Goal: Task Accomplishment & Management: Manage account settings

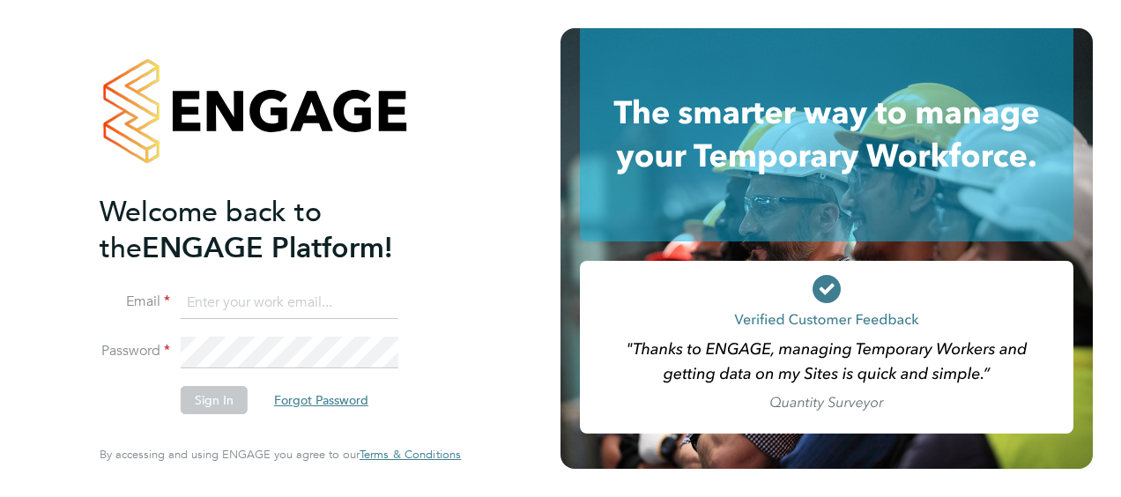
click at [301, 395] on button "Forgot Password" at bounding box center [321, 400] width 122 height 28
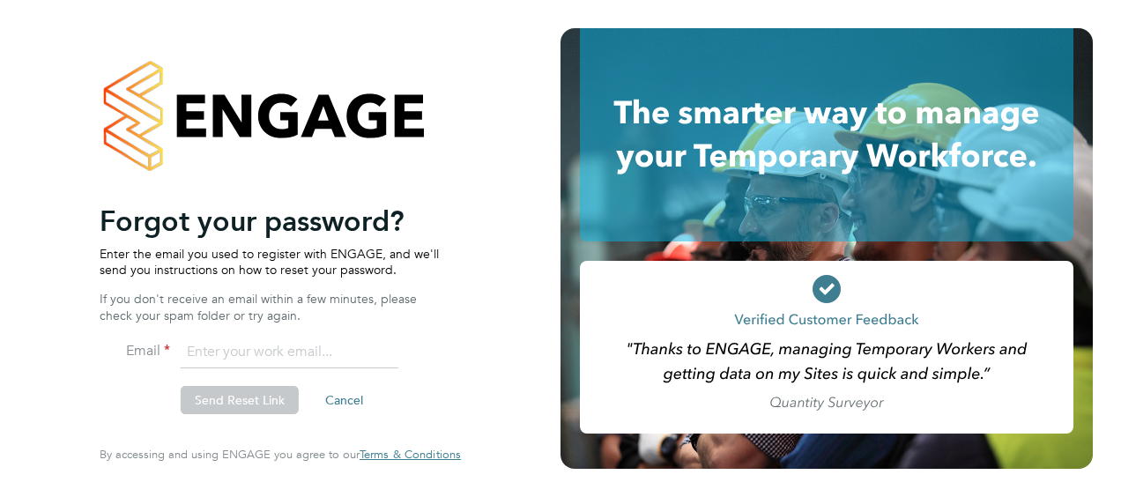
click at [245, 352] on input "email" at bounding box center [290, 353] width 218 height 32
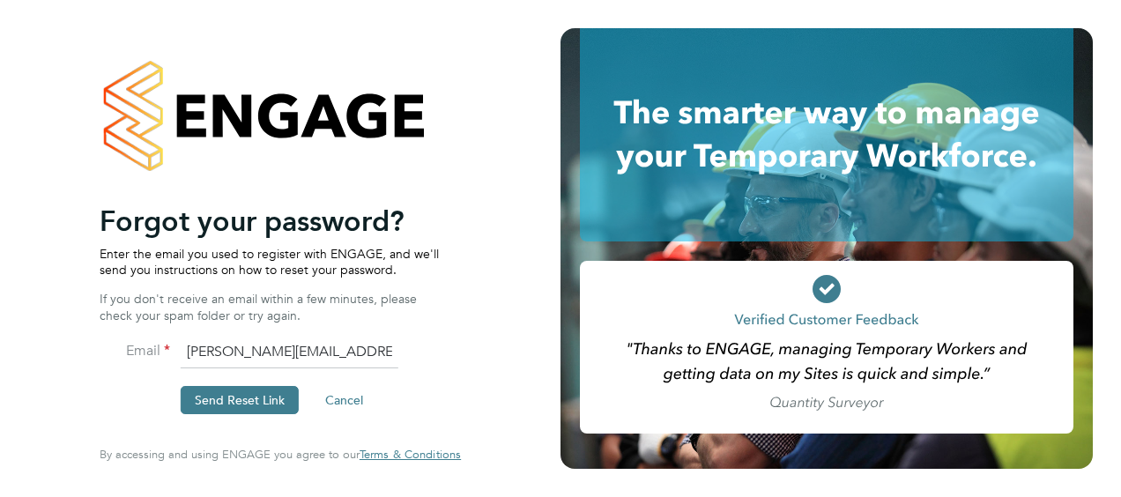
type input "naomi.richardson@justice.gov.uk"
click at [242, 394] on button "Send Reset Link" at bounding box center [240, 400] width 118 height 28
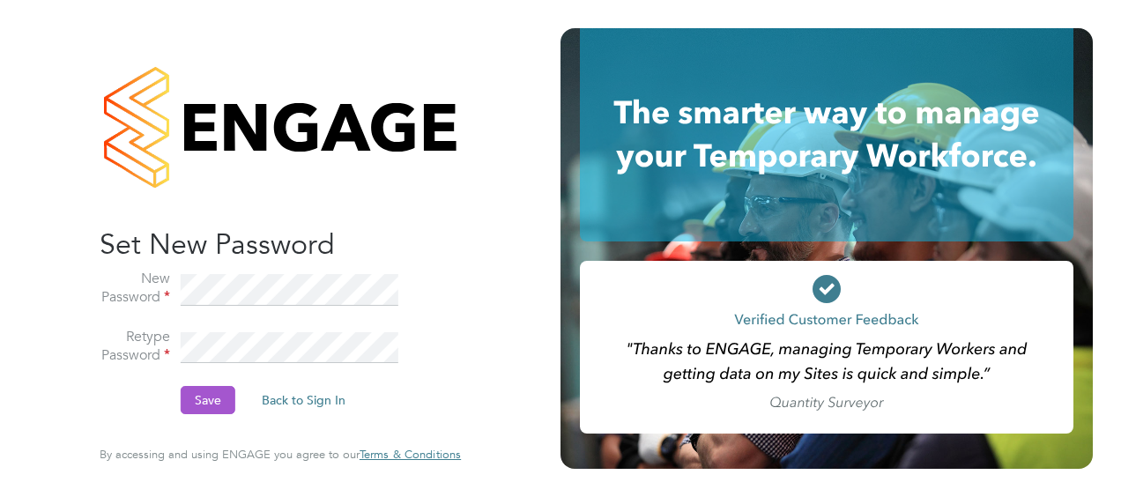
click at [202, 396] on button "Save" at bounding box center [208, 400] width 55 height 28
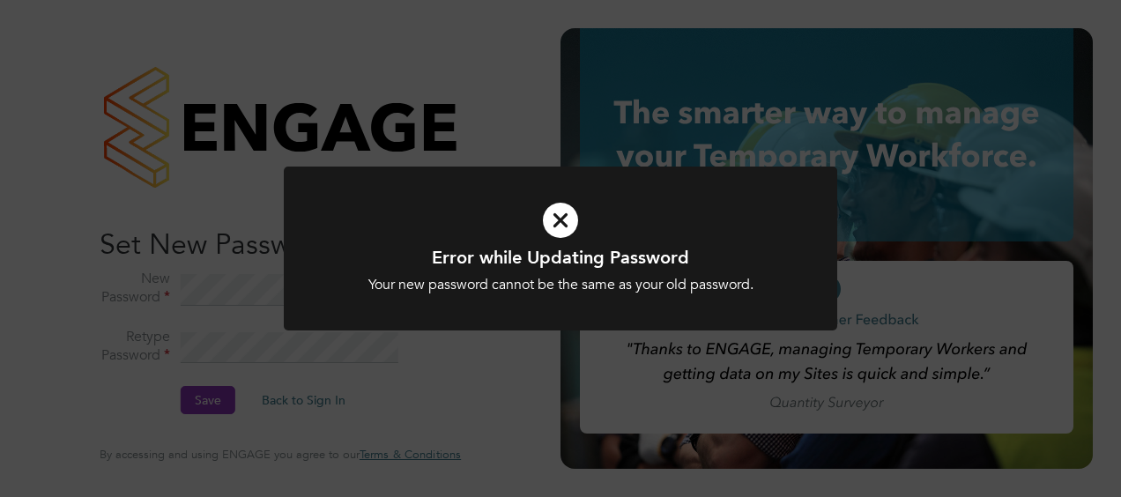
click at [561, 215] on icon at bounding box center [560, 220] width 458 height 69
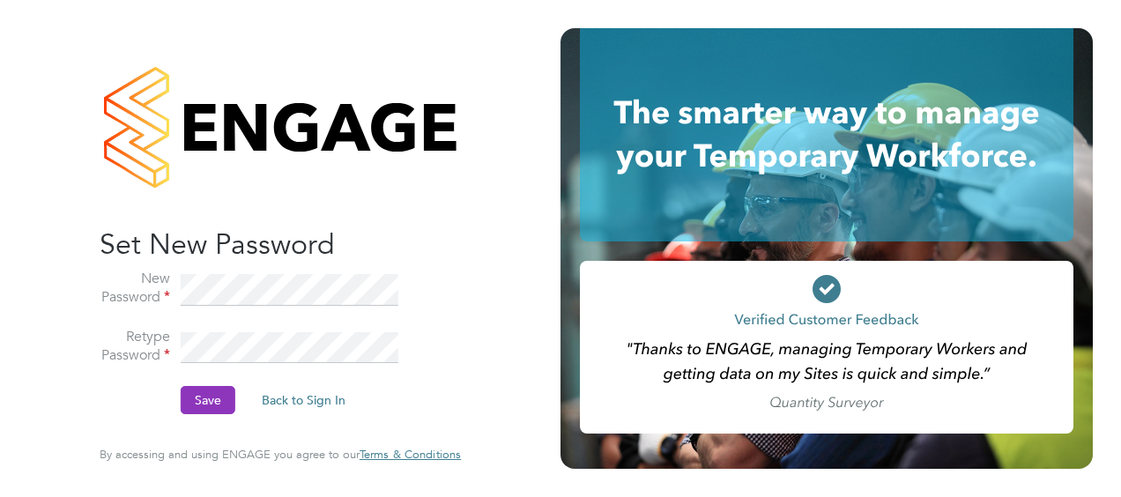
drag, startPoint x: 108, startPoint y: 398, endPoint x: 141, endPoint y: 396, distance: 32.6
click at [119, 396] on li "Save Back to Sign In" at bounding box center [272, 409] width 344 height 46
click at [211, 409] on button "Save" at bounding box center [208, 400] width 55 height 28
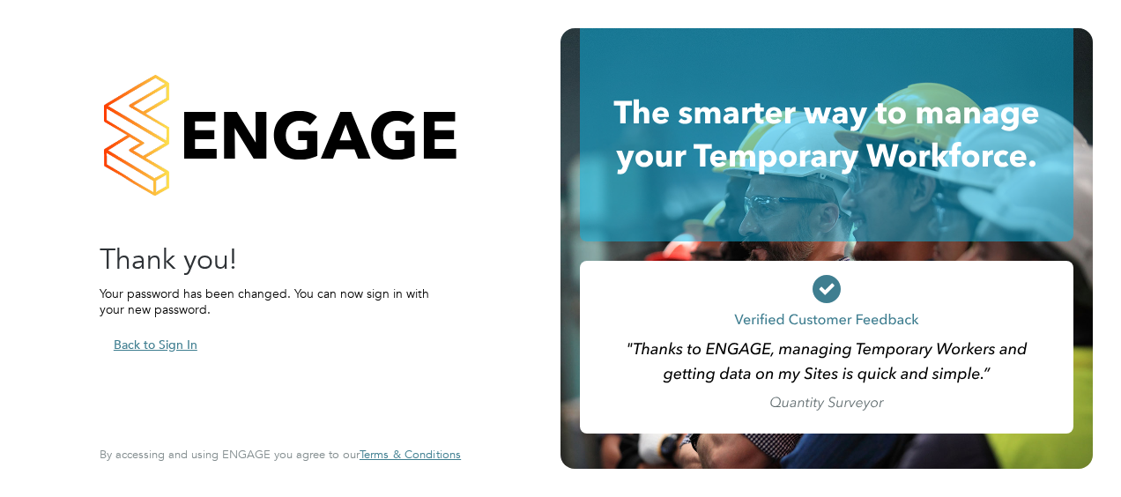
click at [162, 341] on button "Back to Sign In" at bounding box center [156, 344] width 112 height 28
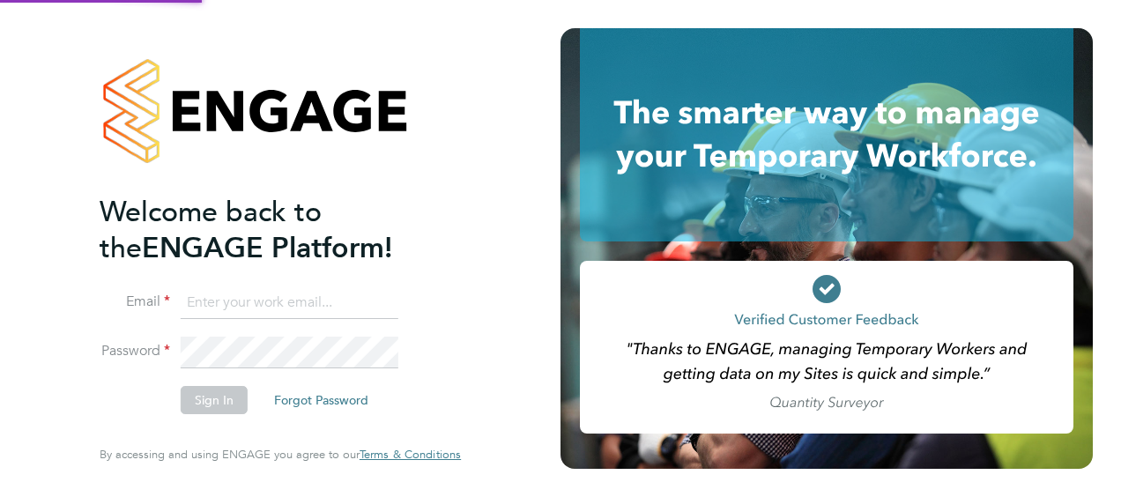
type input "suhail.nawaz@justice.gov.uk"
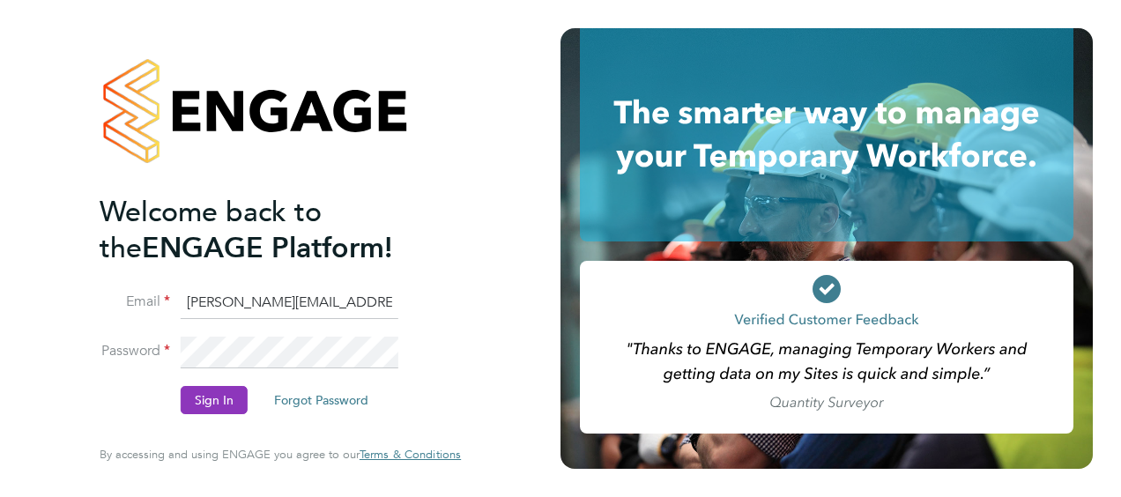
click at [229, 312] on input "suhail.nawaz@justice.gov.uk" at bounding box center [290, 303] width 218 height 32
click at [192, 396] on button "Sign In" at bounding box center [214, 400] width 67 height 28
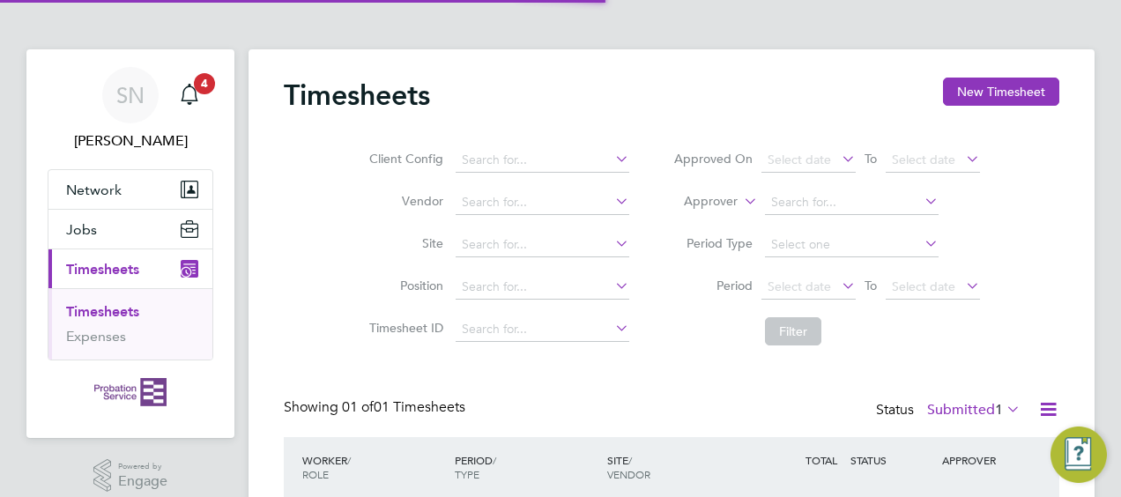
scroll to position [44, 152]
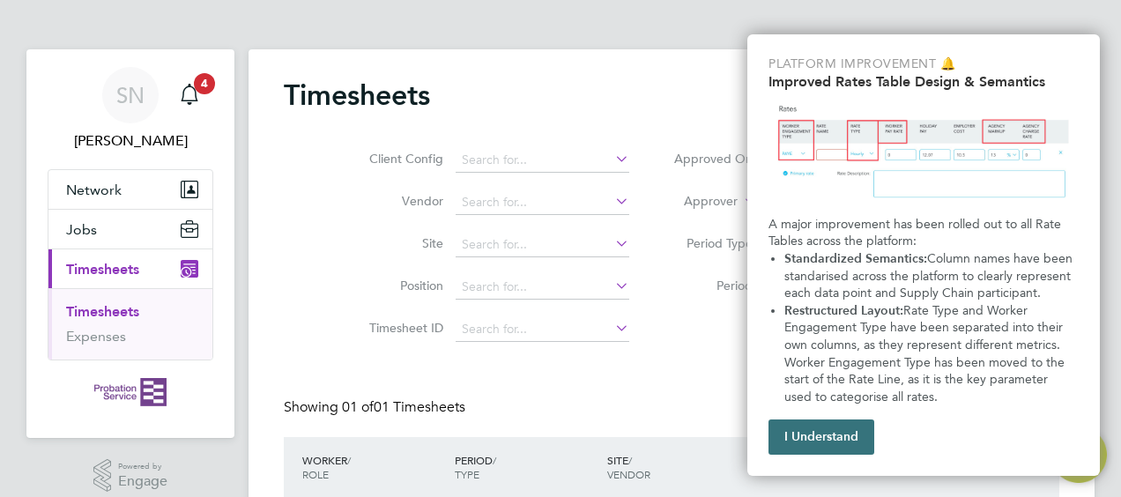
click at [828, 439] on button "I Understand" at bounding box center [821, 436] width 106 height 35
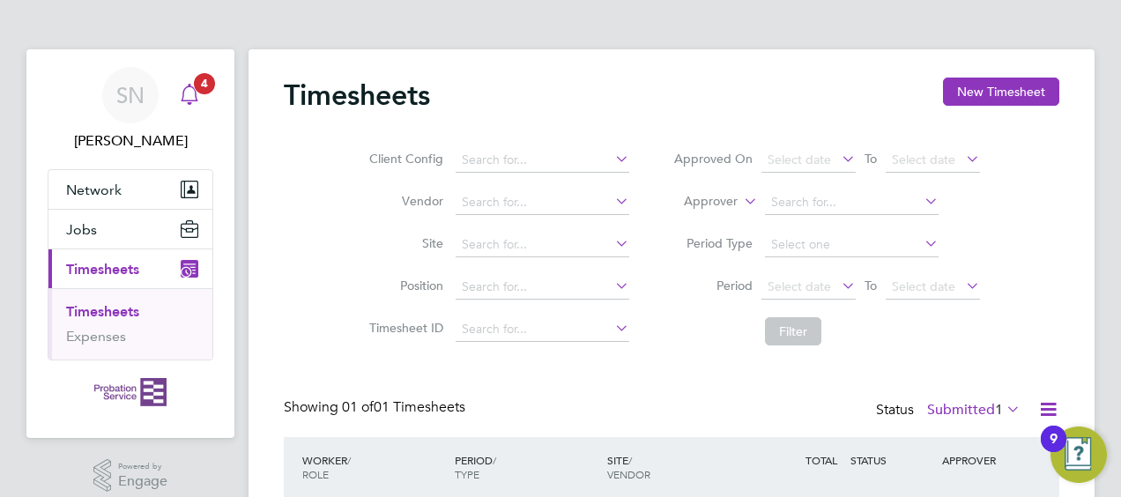
click at [197, 79] on span "4" at bounding box center [204, 83] width 21 height 21
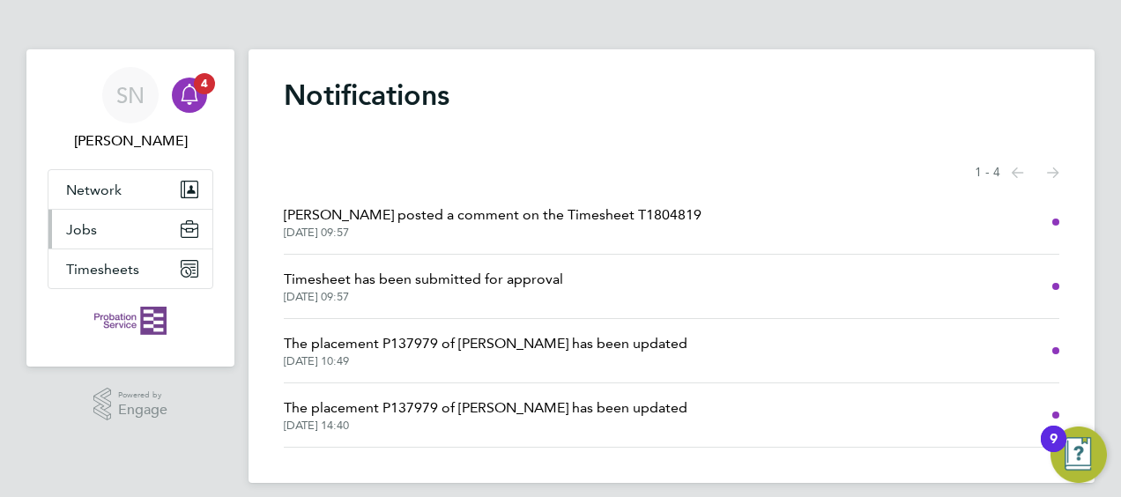
click at [93, 222] on span "Jobs" at bounding box center [81, 229] width 31 height 17
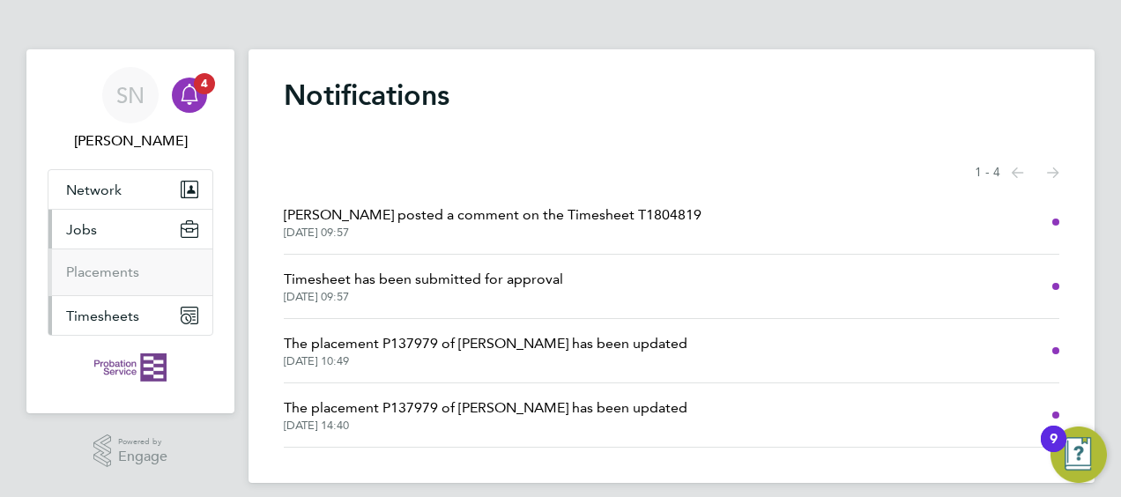
click at [90, 325] on button "Timesheets" at bounding box center [130, 315] width 164 height 39
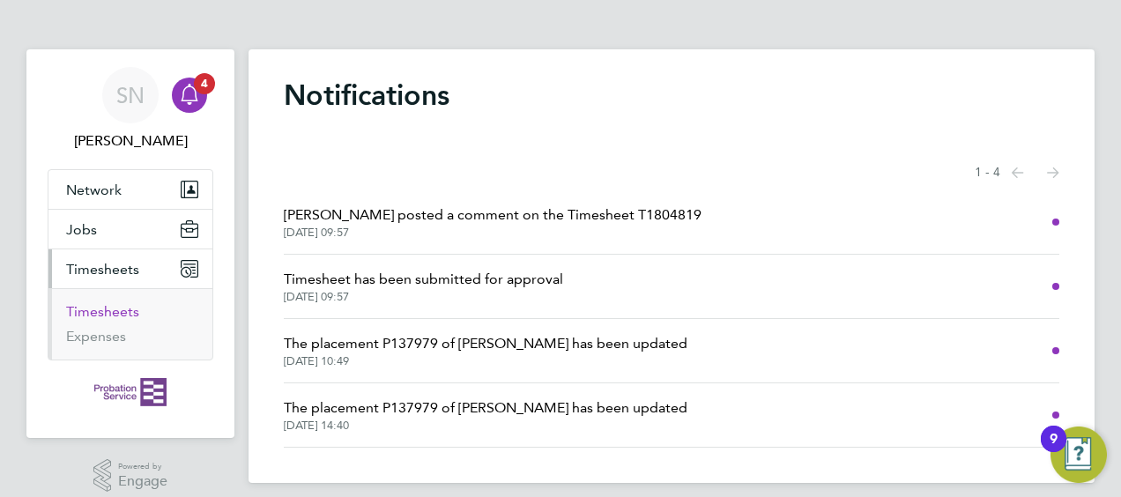
click at [107, 312] on link "Timesheets" at bounding box center [102, 311] width 73 height 17
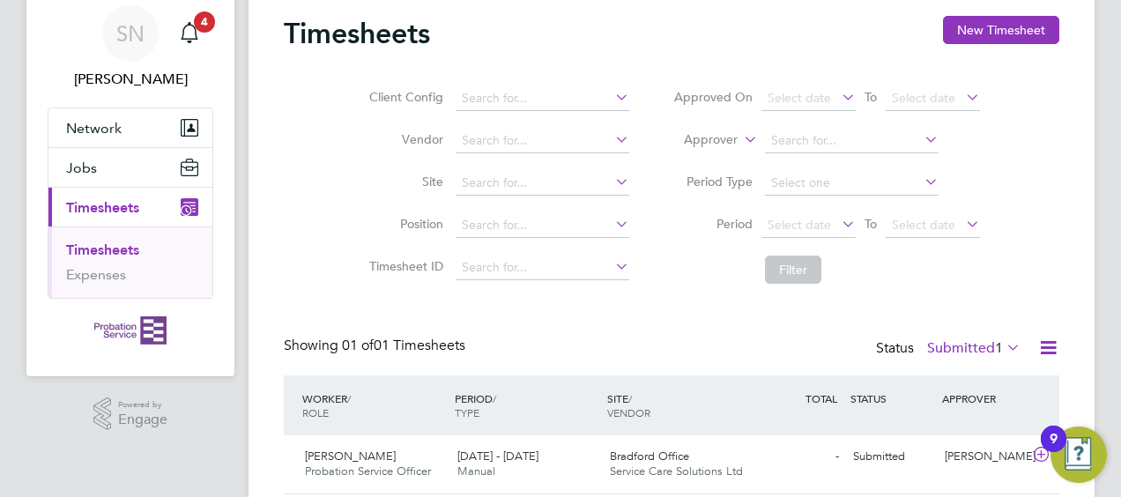
scroll to position [122, 0]
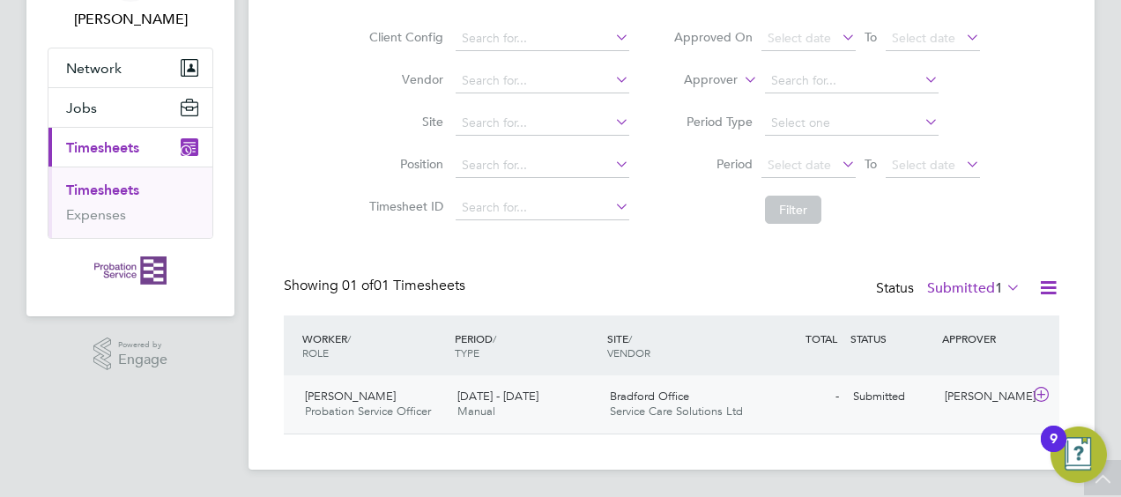
click at [352, 407] on span "Probation Service Officer" at bounding box center [368, 411] width 126 height 15
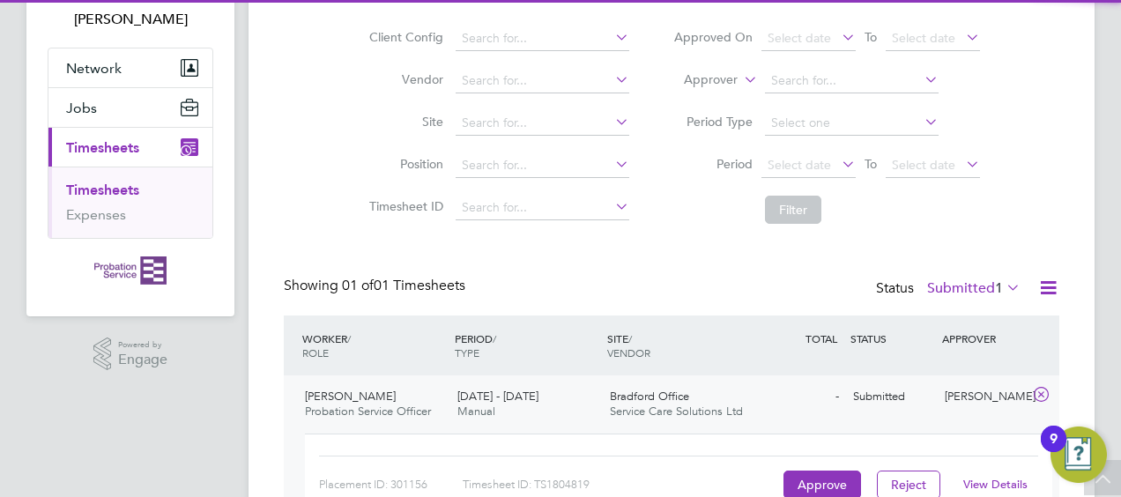
scroll to position [233, 0]
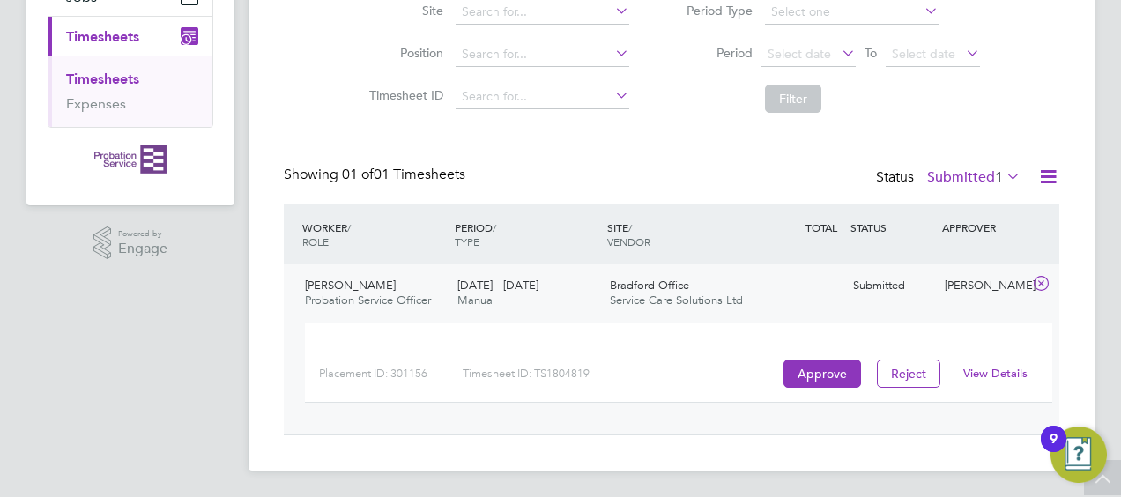
click at [992, 370] on link "View Details" at bounding box center [995, 373] width 64 height 15
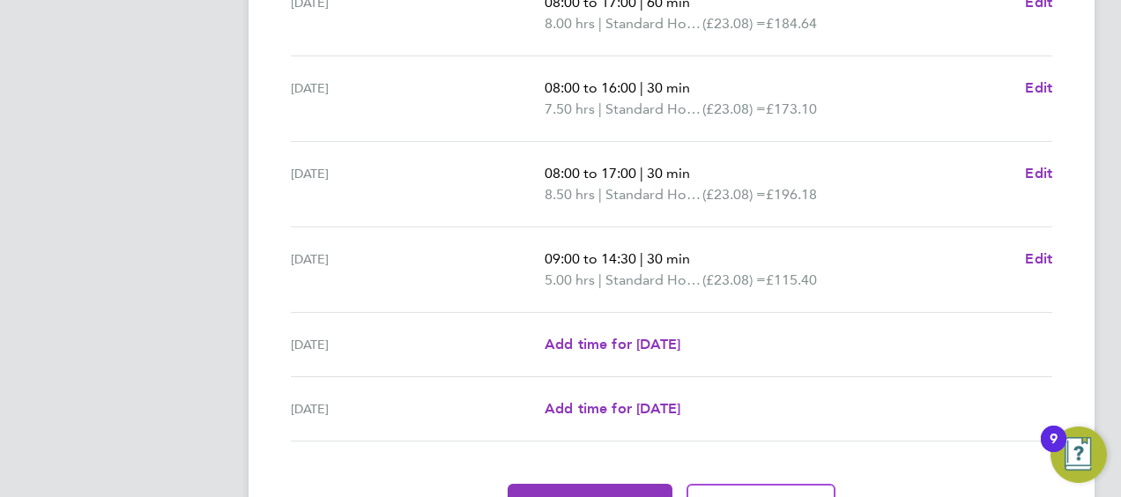
scroll to position [705, 0]
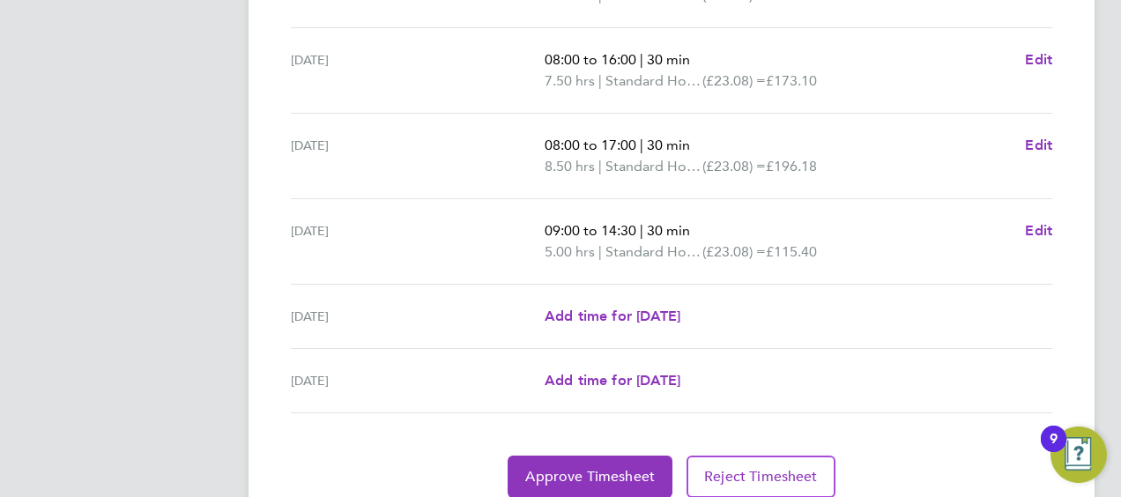
drag, startPoint x: 840, startPoint y: 363, endPoint x: 833, endPoint y: 372, distance: 10.8
click at [841, 363] on div "[DATE] Add time for [DATE] Add time for [DATE]" at bounding box center [671, 381] width 761 height 64
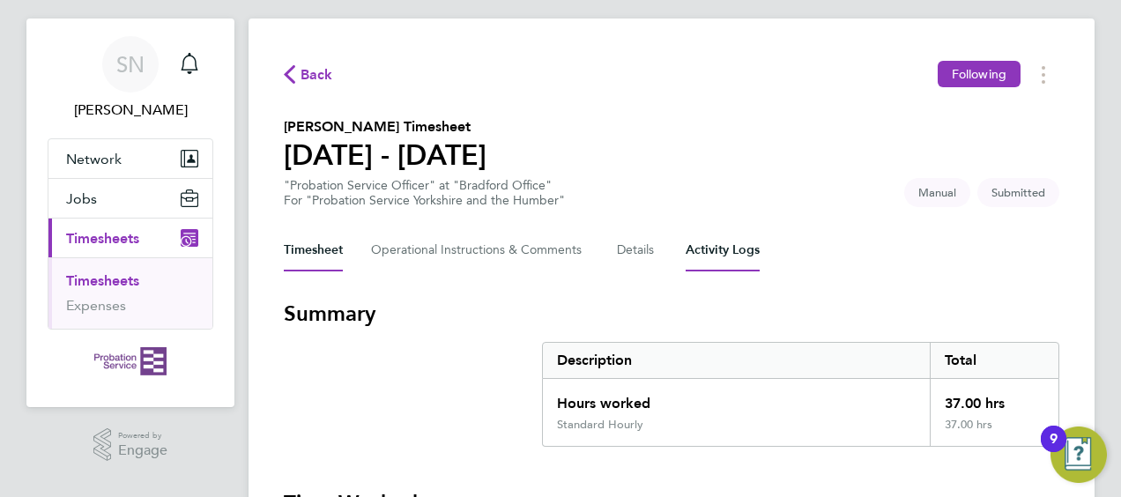
scroll to position [0, 0]
